Goal: Navigation & Orientation: Find specific page/section

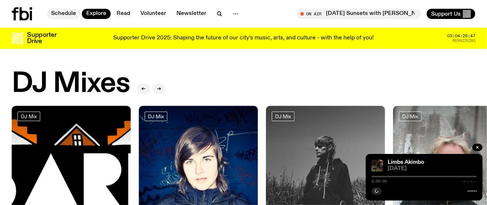
click at [71, 15] on link "Schedule" at bounding box center [64, 14] width 34 height 10
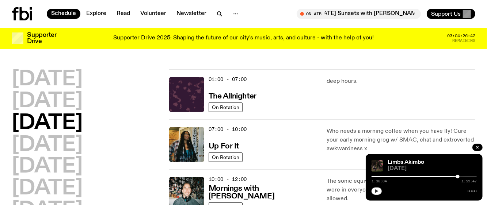
click at [377, 194] on button "button" at bounding box center [377, 191] width 10 height 7
drag, startPoint x: 457, startPoint y: 174, endPoint x: 421, endPoint y: 172, distance: 35.2
click at [421, 172] on div "Limbs Akimbo [DATE] 1:38:06 1:59:47" at bounding box center [424, 177] width 117 height 47
drag, startPoint x: 458, startPoint y: 176, endPoint x: 435, endPoint y: 175, distance: 23.0
click at [435, 175] on div at bounding box center [435, 177] width 4 height 4
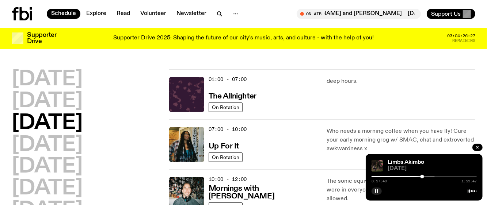
drag, startPoint x: 432, startPoint y: 177, endPoint x: 423, endPoint y: 177, distance: 9.9
click at [423, 177] on div at bounding box center [423, 177] width 4 height 4
click at [119, 43] on div "Supporter Drive 2025: Shaping the future of our city’s music, arts, and culture…" at bounding box center [243, 38] width 359 height 12
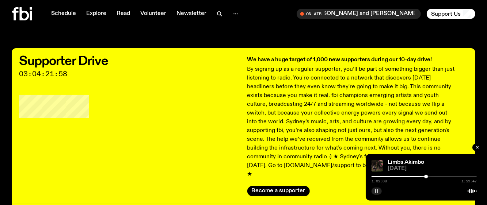
click at [376, 193] on rect "button" at bounding box center [375, 192] width 1 height 4
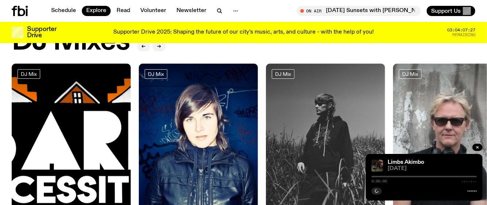
scroll to position [96, 0]
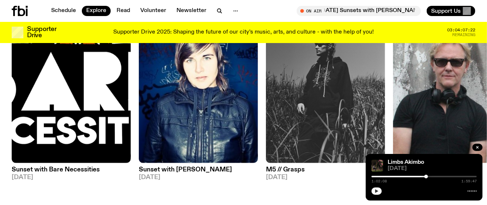
click at [378, 194] on button "button" at bounding box center [377, 191] width 10 height 7
